Goal: Task Accomplishment & Management: Use online tool/utility

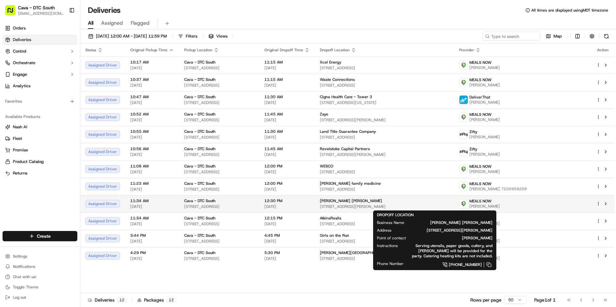
click at [382, 201] on span "Mead Johnson" at bounding box center [351, 200] width 62 height 5
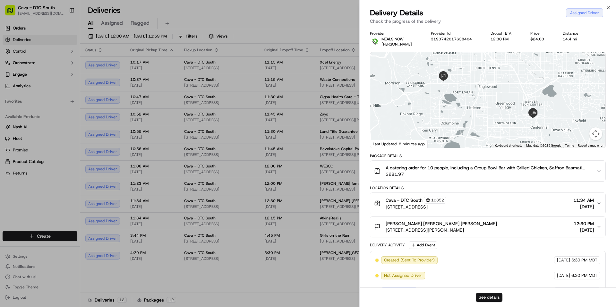
click at [489, 297] on button "See details" at bounding box center [489, 297] width 27 height 9
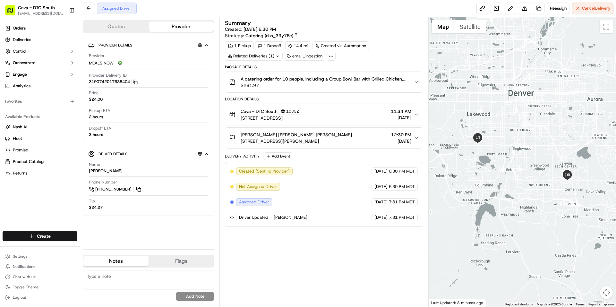
click at [115, 275] on textarea at bounding box center [149, 279] width 132 height 19
paste textarea "Academy Park Pediatrics [STREET_ADDRESS][PERSON_NAME] [GEOGRAPHIC_DATA]"
type textarea "Academy Park Pediatrics [STREET_ADDRESS][PERSON_NAME] [GEOGRAPHIC_DATA]"
click at [190, 298] on button "Add Note" at bounding box center [195, 296] width 38 height 9
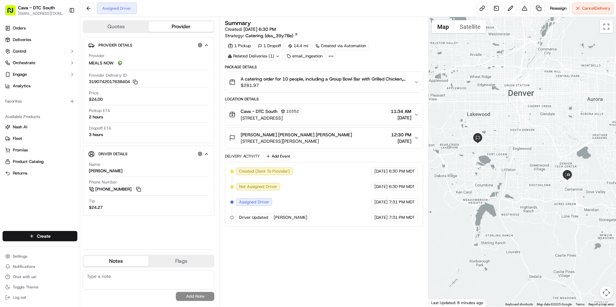
scroll to position [0, 0]
